Goal: Navigation & Orientation: Find specific page/section

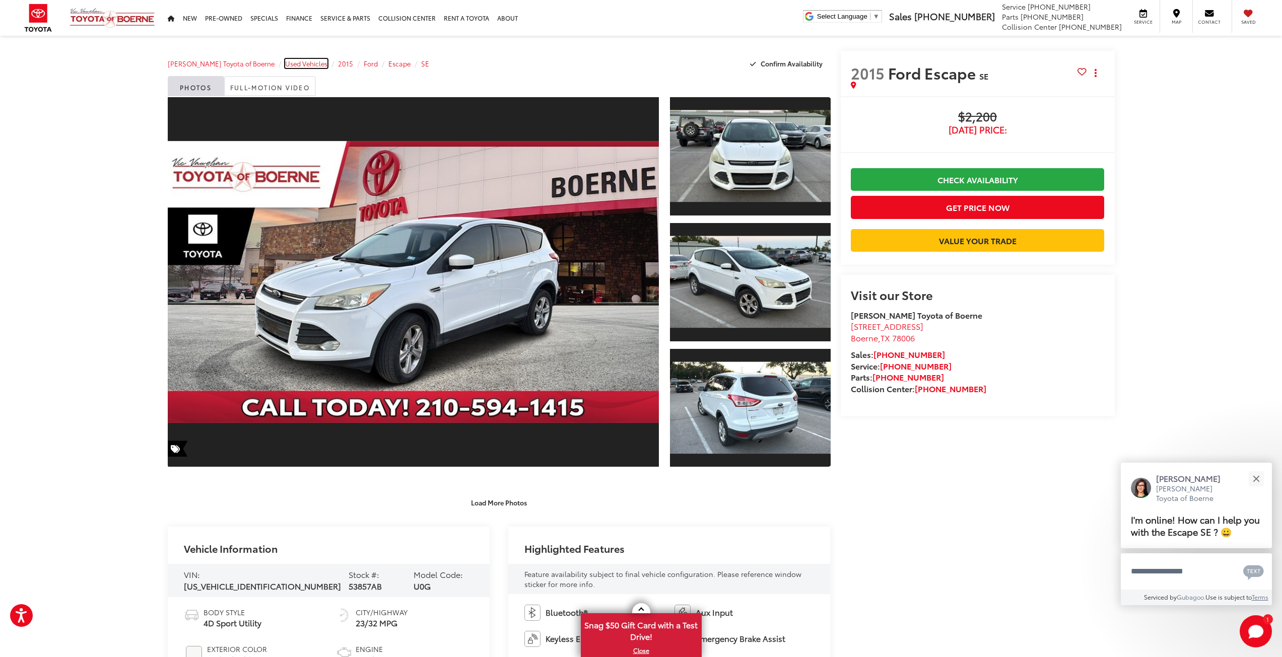
click at [293, 63] on span "Used Vehicles" at bounding box center [306, 63] width 42 height 9
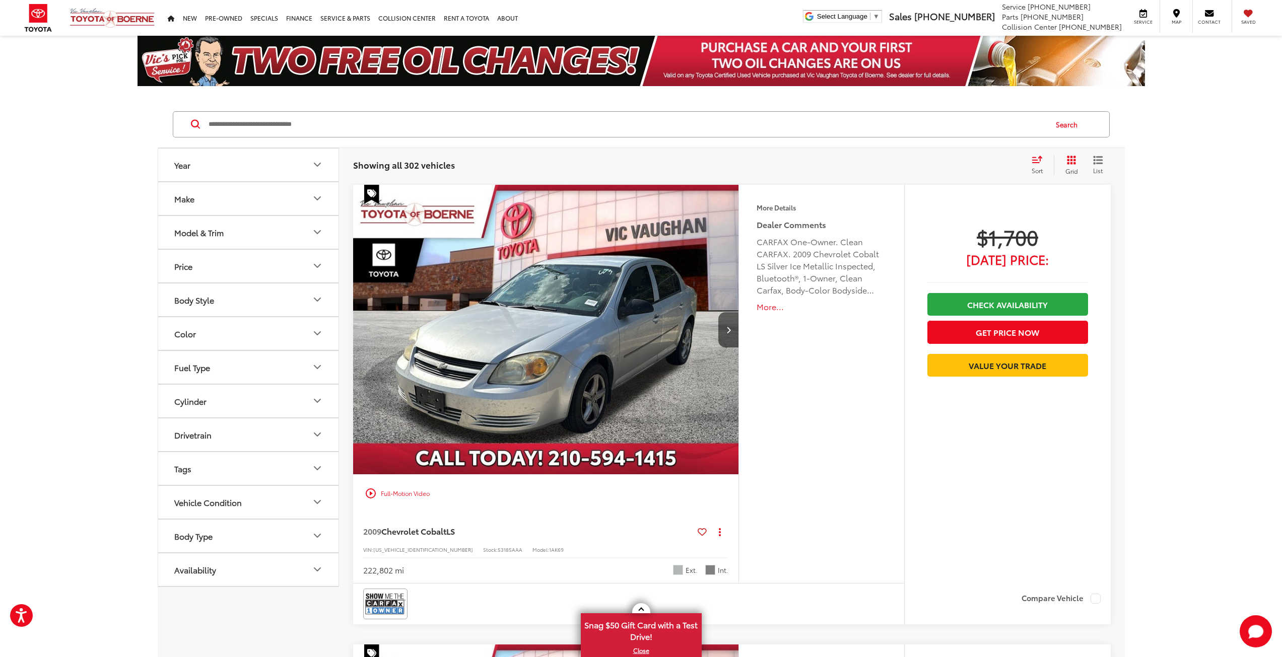
click at [261, 303] on button "Body Style" at bounding box center [248, 300] width 181 height 33
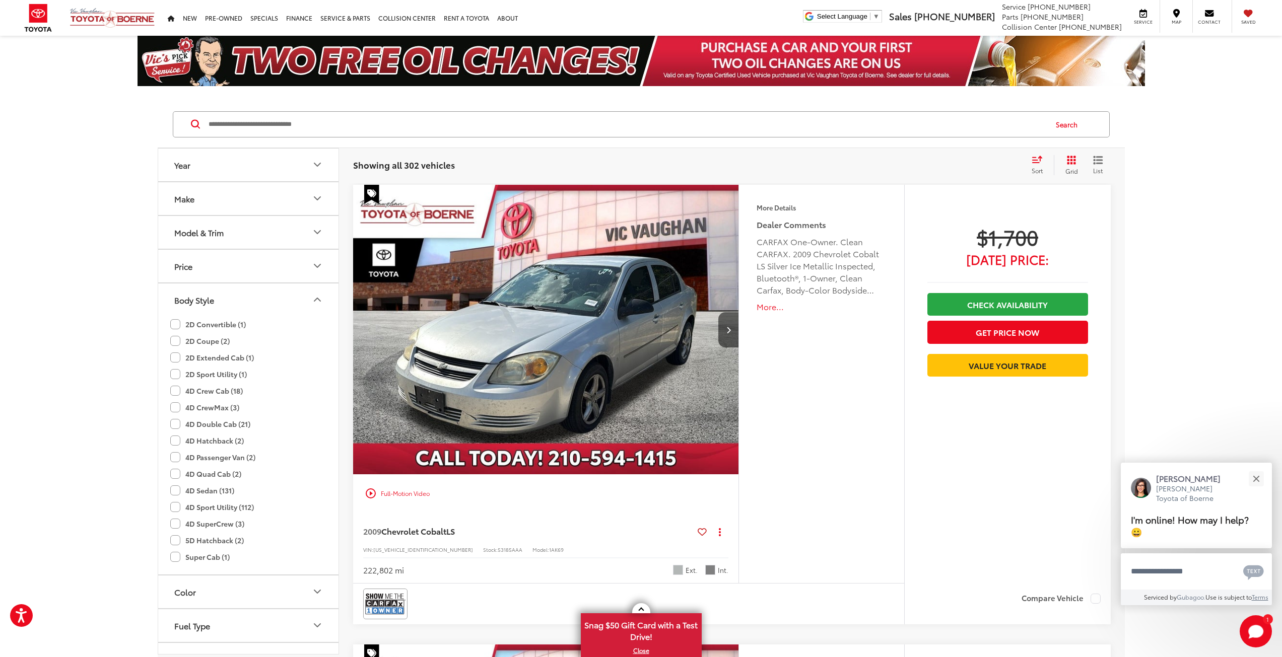
click at [172, 508] on label "4D Sport Utility (112)" at bounding box center [212, 507] width 84 height 17
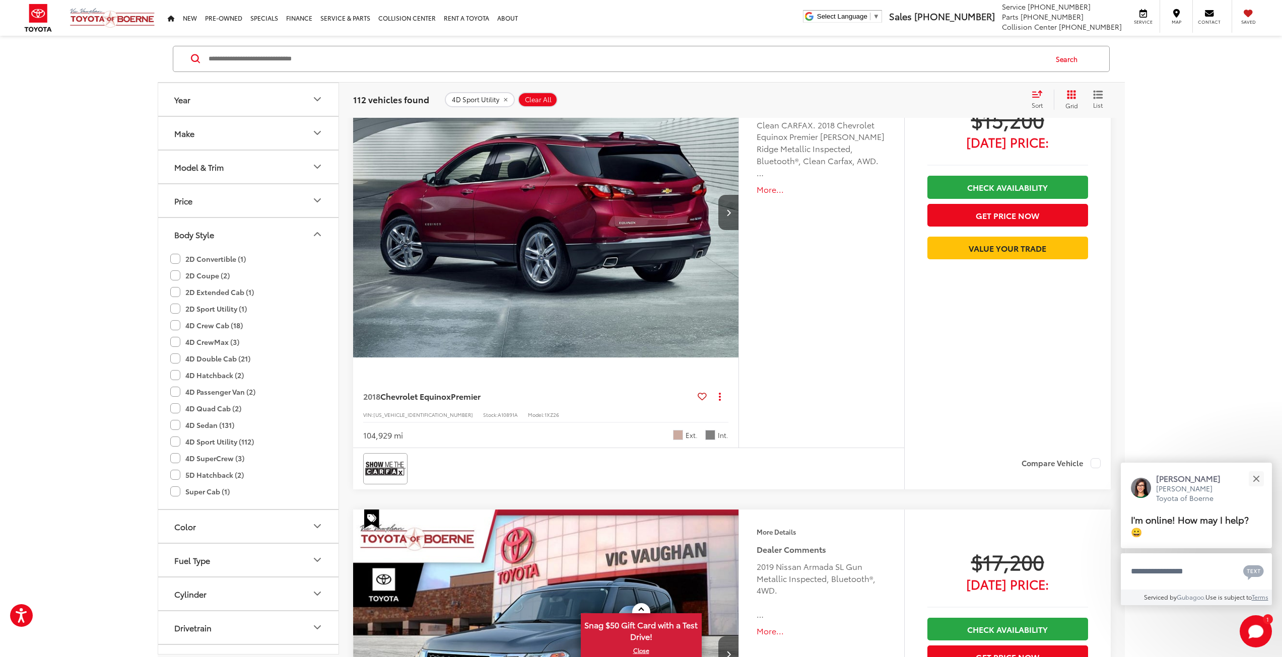
scroll to position [4685, 0]
